Goal: Transaction & Acquisition: Download file/media

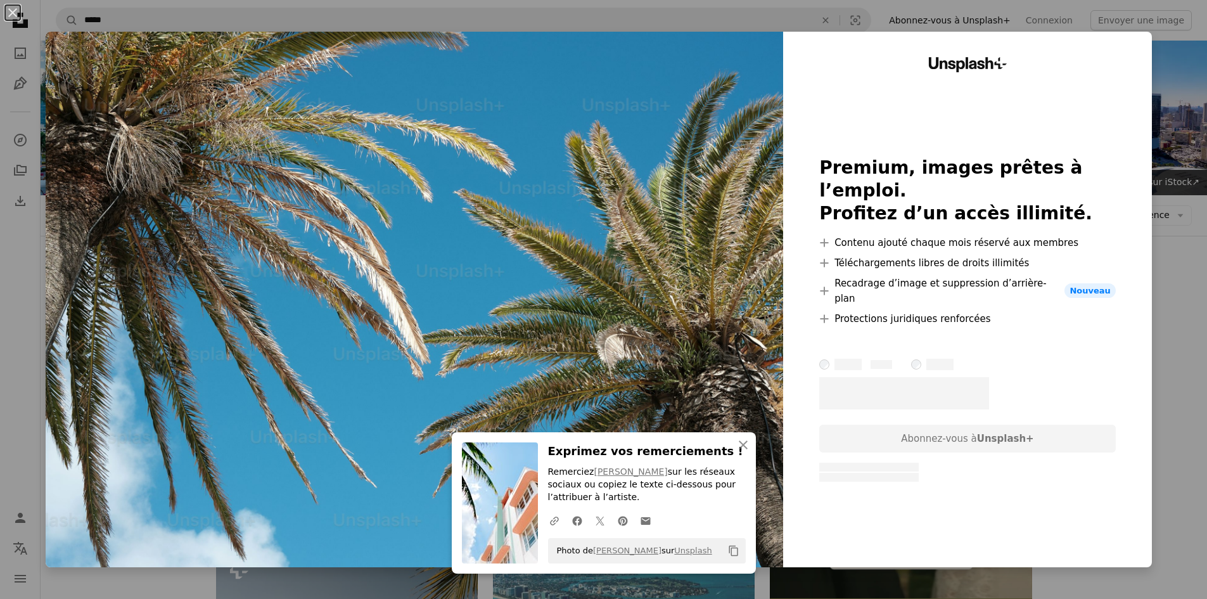
click at [1198, 136] on div "An X shape An X shape Fermer Exprimez vos remerciements ! Remerciez [PERSON_NAM…" at bounding box center [603, 299] width 1207 height 599
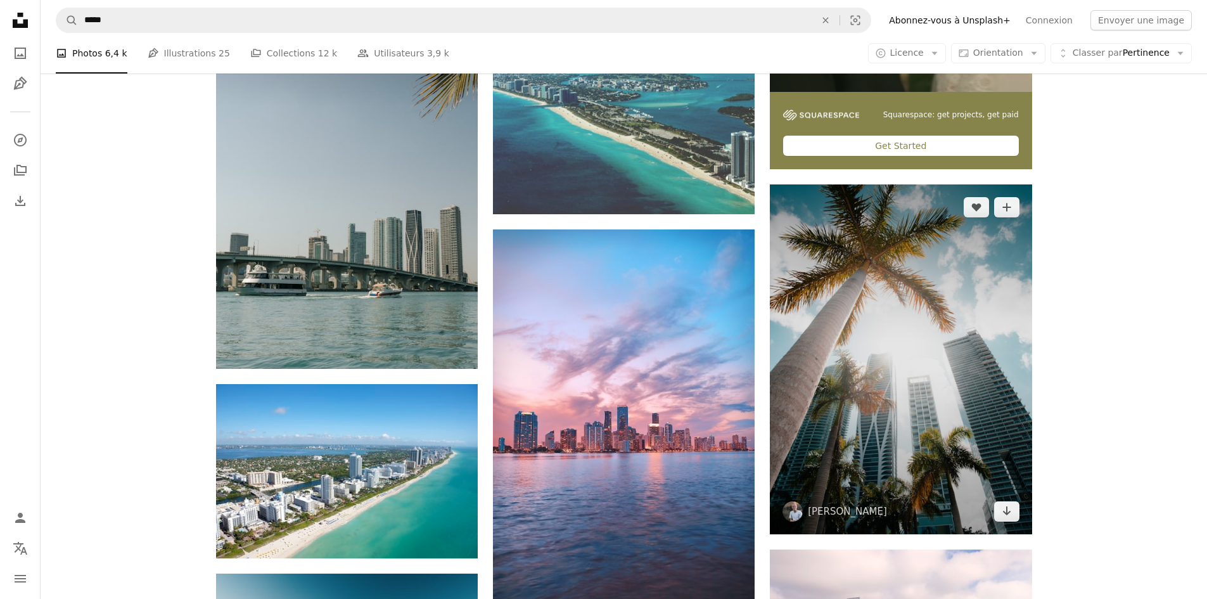
scroll to position [591, 0]
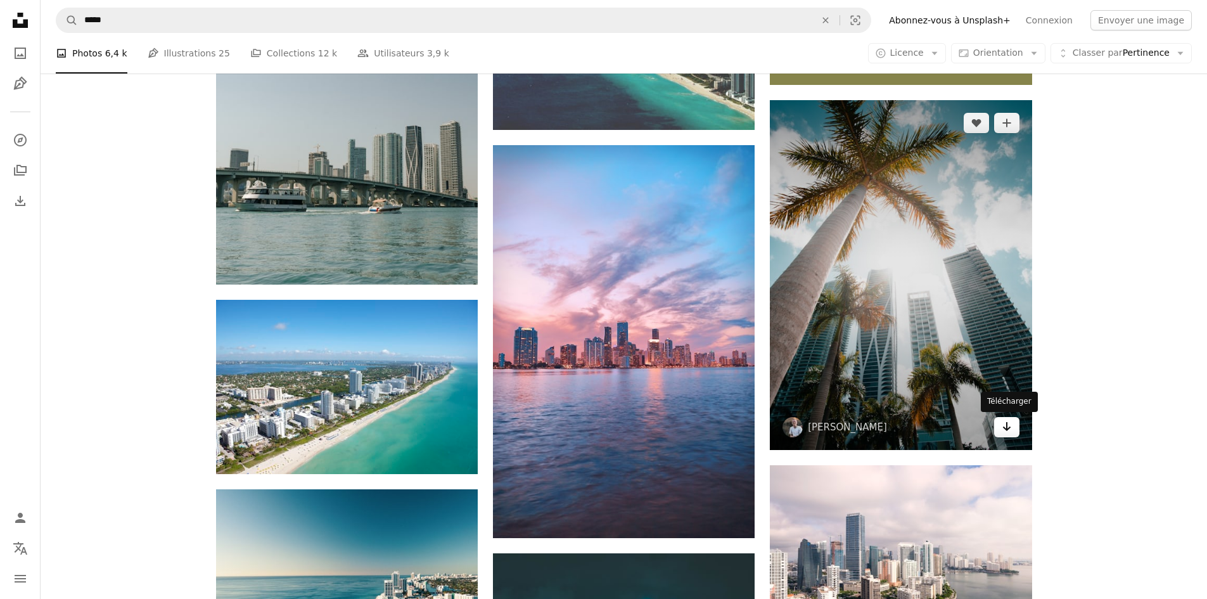
click at [1004, 426] on icon "Arrow pointing down" at bounding box center [1007, 426] width 10 height 15
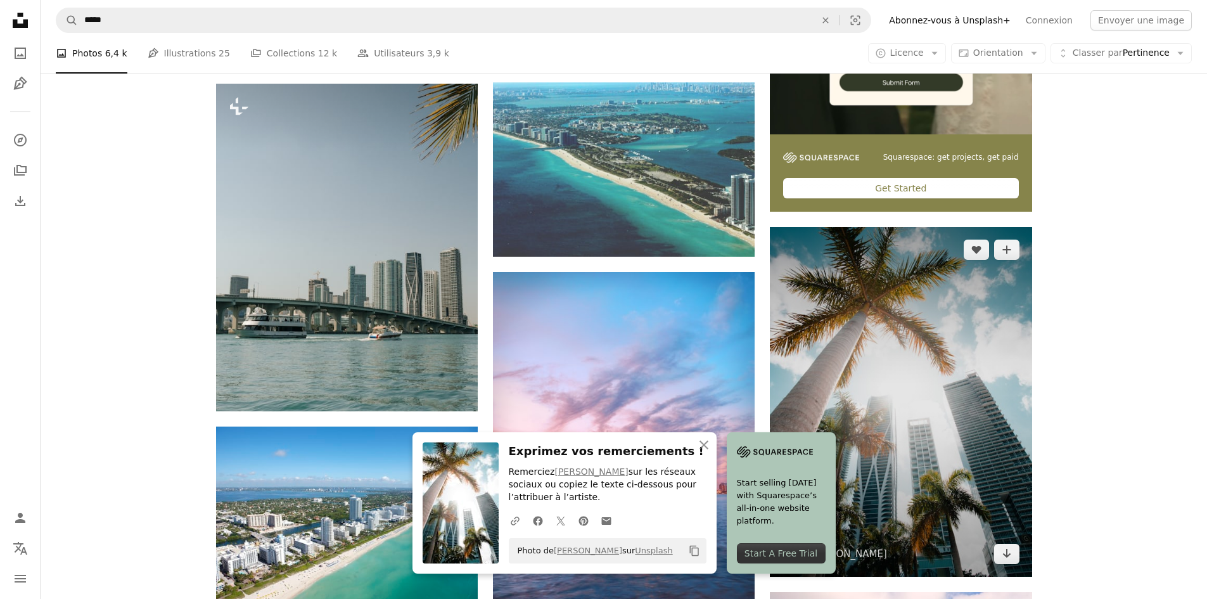
scroll to position [316, 0]
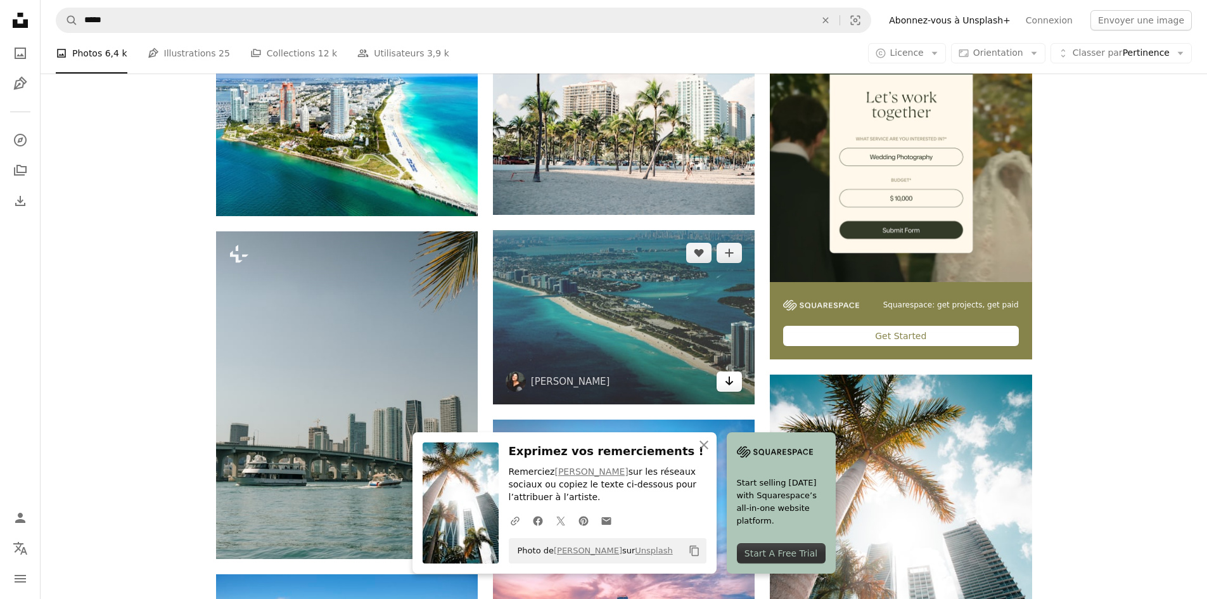
click at [726, 386] on icon "Arrow pointing down" at bounding box center [729, 380] width 10 height 15
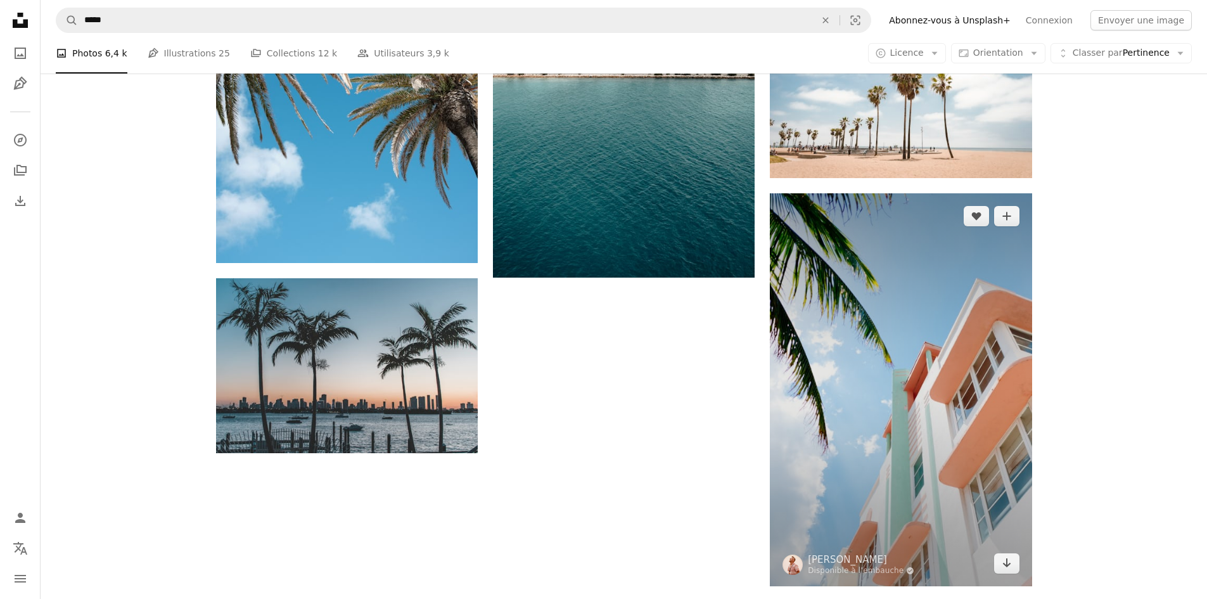
scroll to position [1619, 0]
